Goal: Information Seeking & Learning: Learn about a topic

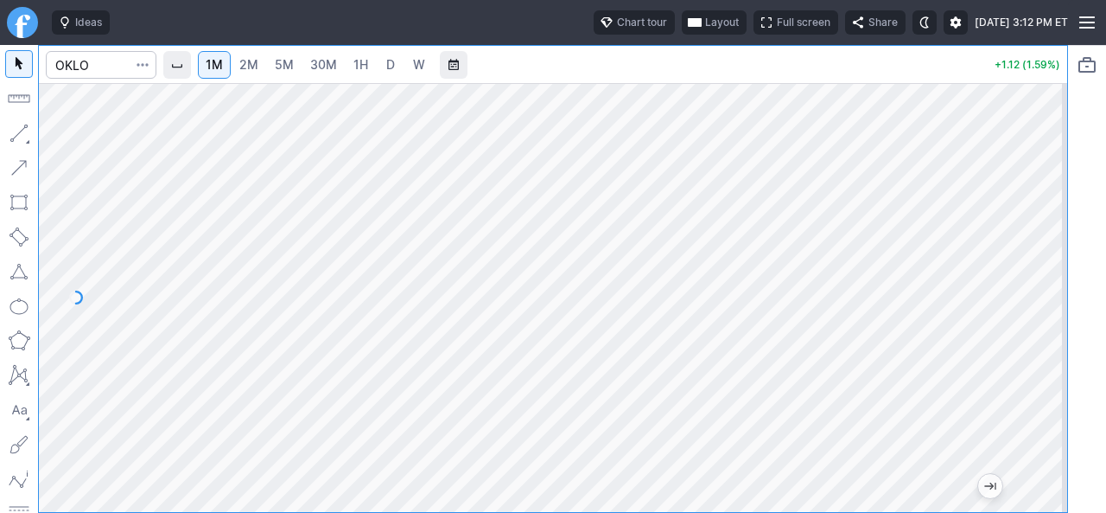
click at [286, 59] on span "5M" at bounding box center [284, 64] width 19 height 15
click at [1029, 319] on div at bounding box center [553, 297] width 1029 height 429
drag, startPoint x: 1044, startPoint y: 273, endPoint x: 1036, endPoint y: 296, distance: 23.8
click at [1036, 296] on div at bounding box center [1049, 293] width 36 height 386
drag, startPoint x: 1045, startPoint y: 261, endPoint x: 1045, endPoint y: 279, distance: 18.2
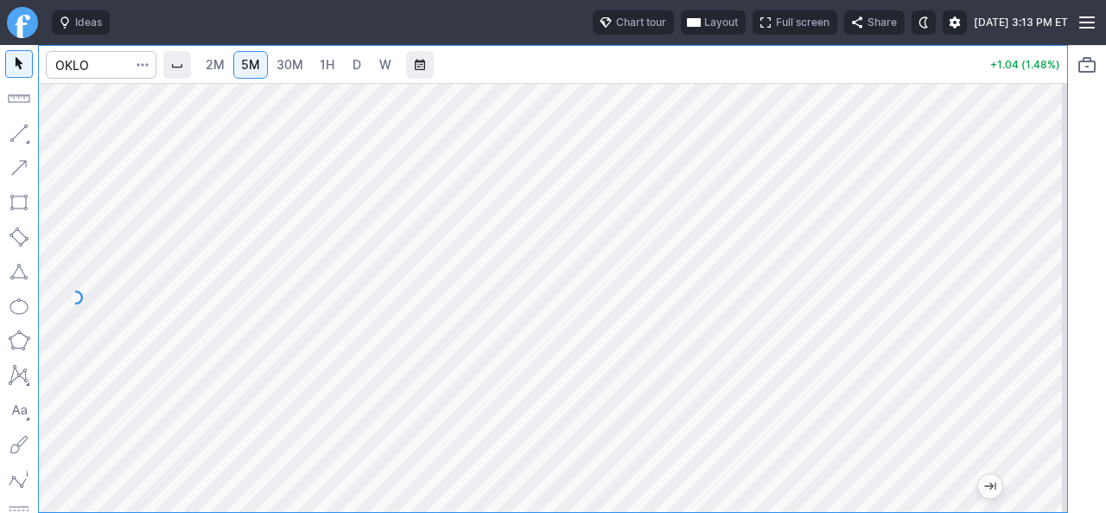
click at [1046, 279] on div at bounding box center [1049, 293] width 36 height 386
drag, startPoint x: 1034, startPoint y: 277, endPoint x: 1037, endPoint y: 352, distance: 75.3
click at [1039, 352] on div at bounding box center [1049, 293] width 36 height 386
click at [1006, 345] on div at bounding box center [553, 297] width 1029 height 429
drag, startPoint x: 1033, startPoint y: 388, endPoint x: 1049, endPoint y: 231, distance: 158.2
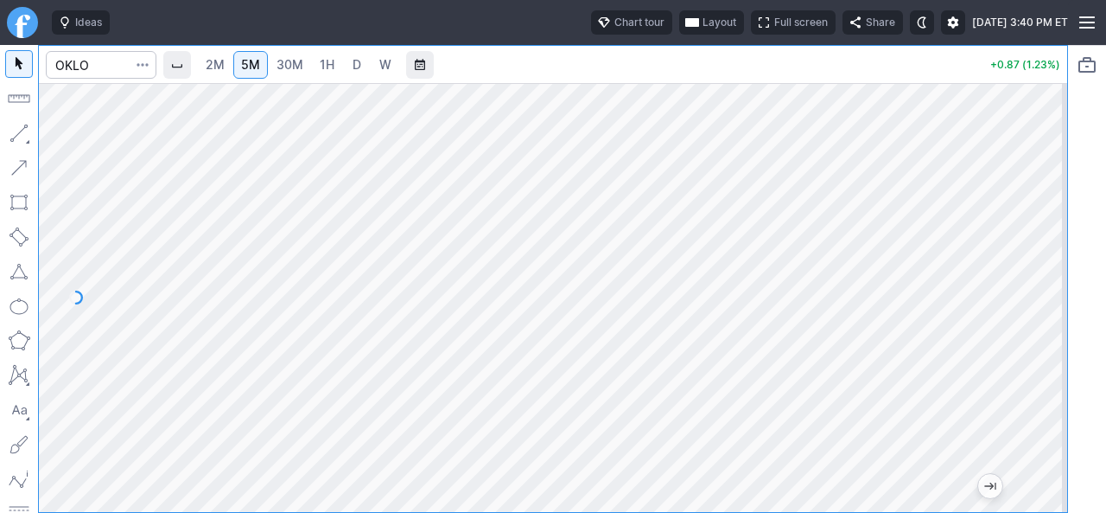
click at [1049, 231] on div at bounding box center [1049, 293] width 36 height 386
drag, startPoint x: 1052, startPoint y: 318, endPoint x: 1056, endPoint y: 255, distance: 63.3
click at [1056, 255] on div at bounding box center [1049, 293] width 36 height 386
click at [1043, 185] on div at bounding box center [1049, 293] width 36 height 386
click at [1028, 313] on div at bounding box center [553, 297] width 1029 height 429
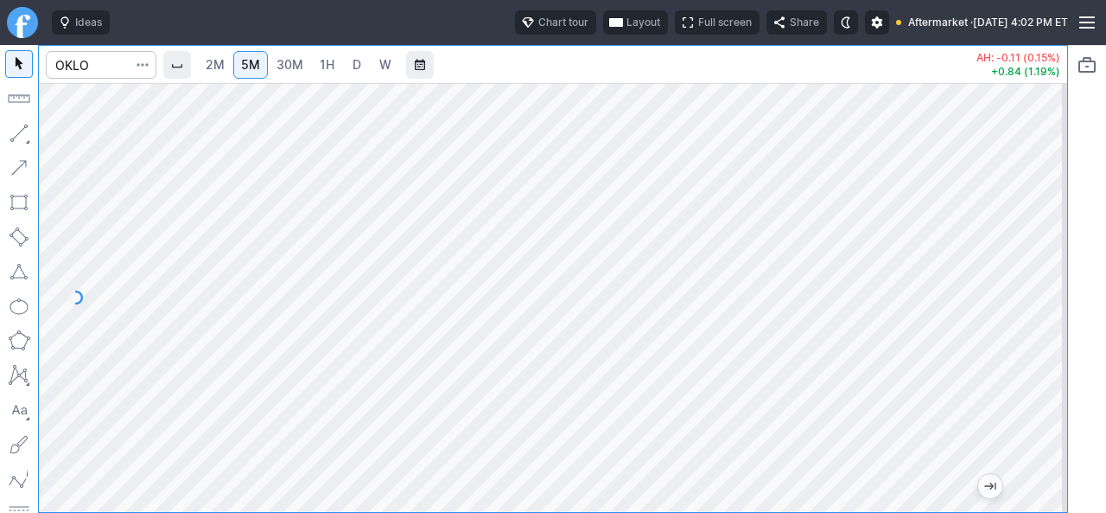
click at [228, 65] on link "2M" at bounding box center [215, 65] width 35 height 28
drag, startPoint x: 1048, startPoint y: 379, endPoint x: 1043, endPoint y: 286, distance: 93.5
click at [1048, 289] on div at bounding box center [1049, 293] width 36 height 386
drag, startPoint x: 1043, startPoint y: 288, endPoint x: 1036, endPoint y: 324, distance: 36.8
click at [1043, 317] on div at bounding box center [1049, 293] width 36 height 386
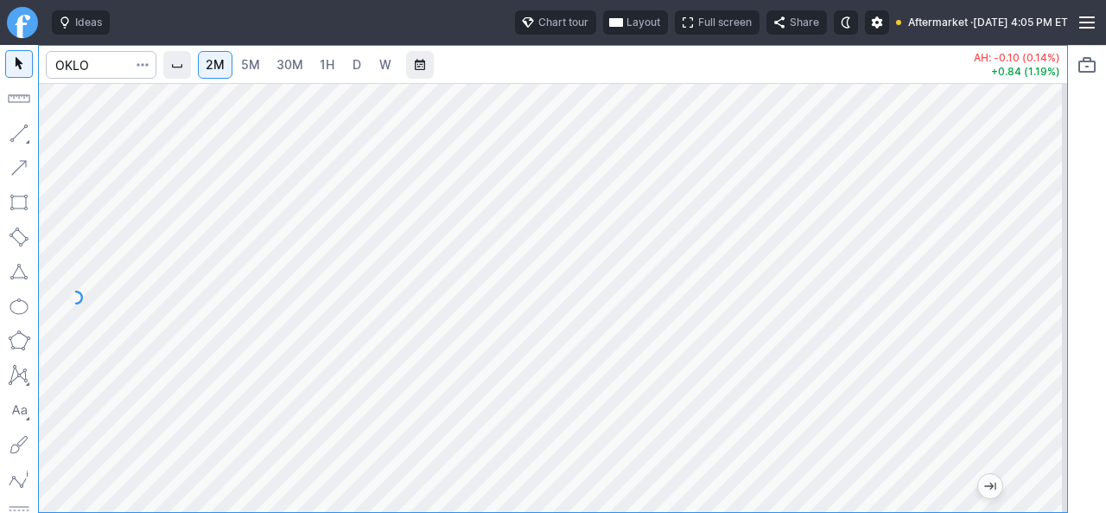
drag, startPoint x: 1044, startPoint y: 295, endPoint x: 1047, endPoint y: 264, distance: 31.2
click at [1047, 264] on div at bounding box center [1049, 293] width 36 height 386
drag, startPoint x: 1048, startPoint y: 288, endPoint x: 1043, endPoint y: 354, distance: 65.9
click at [1043, 354] on div at bounding box center [1049, 293] width 36 height 386
click at [36, 360] on div "2M 5M 30M 1H D W AH: -0.06 (0.08%) +0.81 (1.15%)" at bounding box center [534, 279] width 1068 height 468
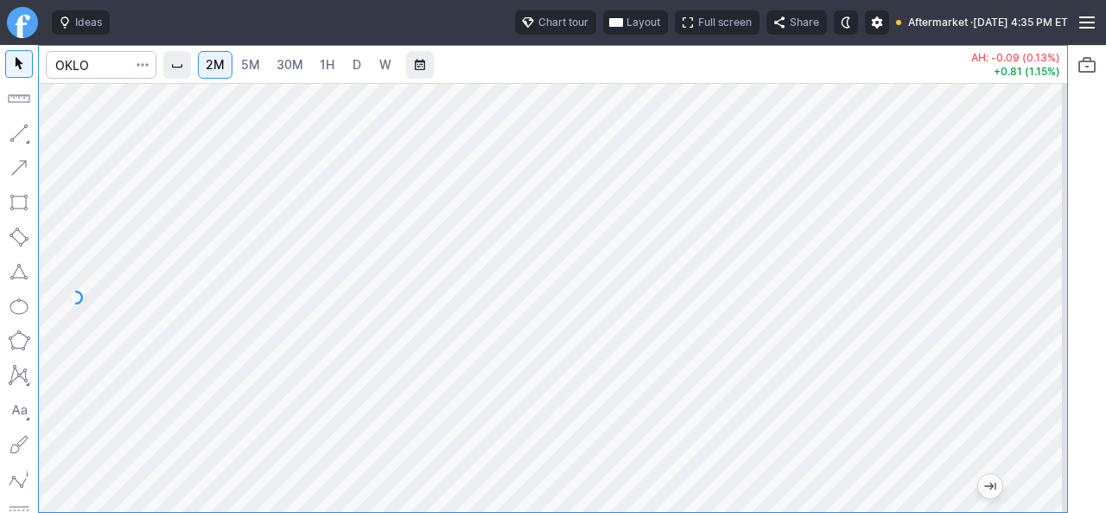
drag, startPoint x: 1043, startPoint y: 252, endPoint x: 1032, endPoint y: 273, distance: 24.4
click at [1043, 267] on div at bounding box center [1049, 293] width 36 height 386
